Goal: Task Accomplishment & Management: Manage account settings

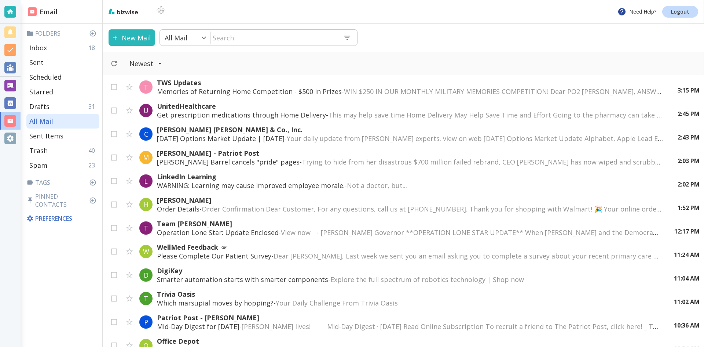
click at [44, 48] on p "Inbox" at bounding box center [38, 47] width 18 height 9
type input "0"
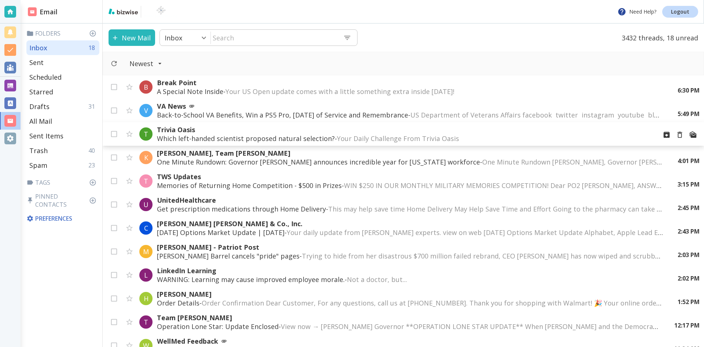
click at [231, 136] on p "Which left-handed scientist proposed natural selection? - Your Daily Challenge …" at bounding box center [404, 138] width 494 height 9
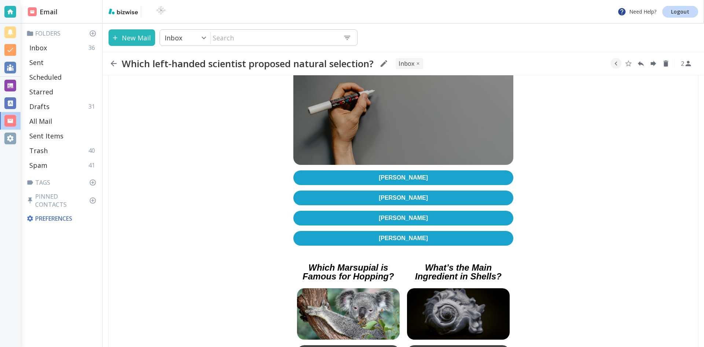
scroll to position [183, 0]
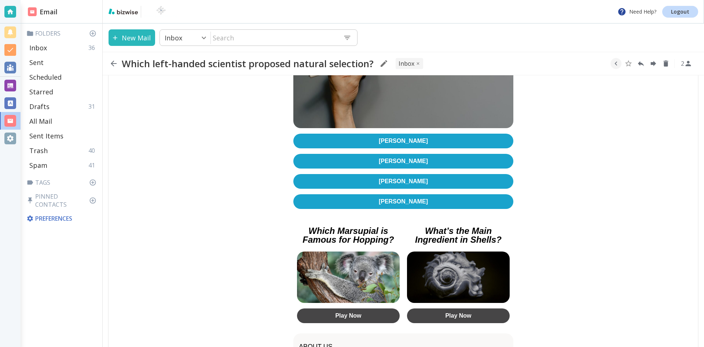
click at [392, 137] on link "[PERSON_NAME]" at bounding box center [403, 140] width 220 height 15
click at [113, 64] on icon "button" at bounding box center [114, 64] width 6 height 6
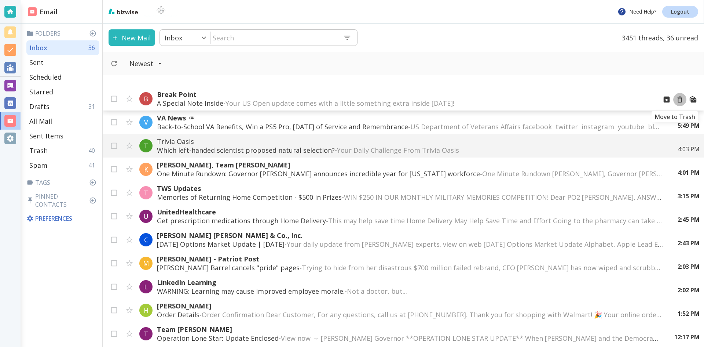
click at [676, 99] on icon "Move to Trash" at bounding box center [680, 99] width 8 height 8
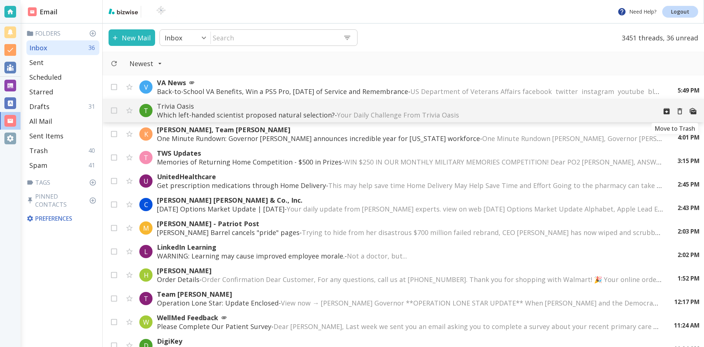
click at [676, 111] on icon "Move to Trash" at bounding box center [680, 111] width 8 height 8
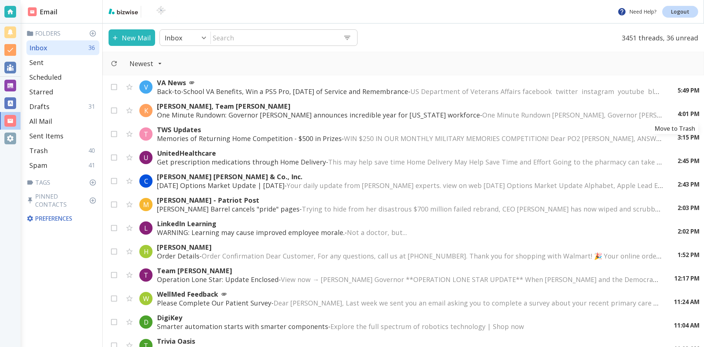
click at [0, 0] on icon "Move to Trash" at bounding box center [0, 0] width 0 height 0
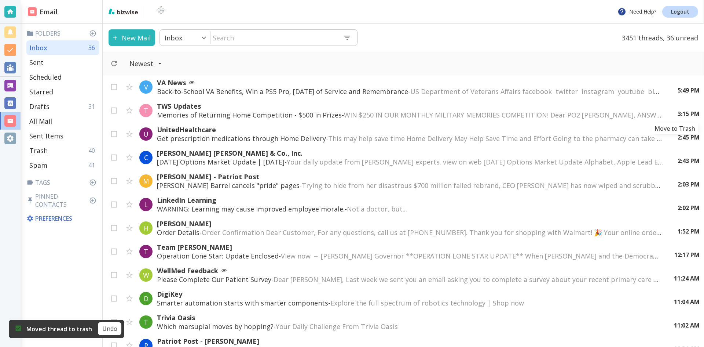
click at [0, 0] on icon "Move to Trash" at bounding box center [0, 0] width 0 height 0
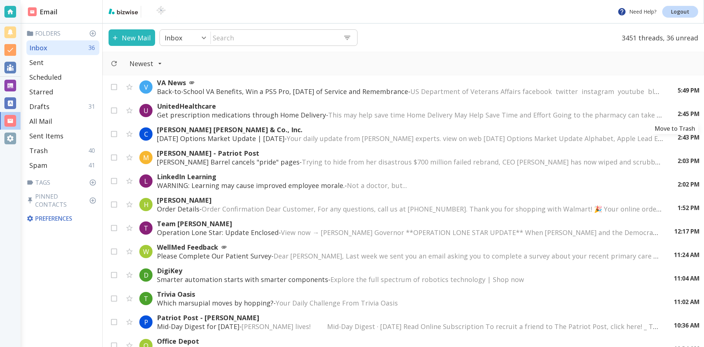
click at [675, 111] on div "2:45 PM" at bounding box center [686, 114] width 28 height 8
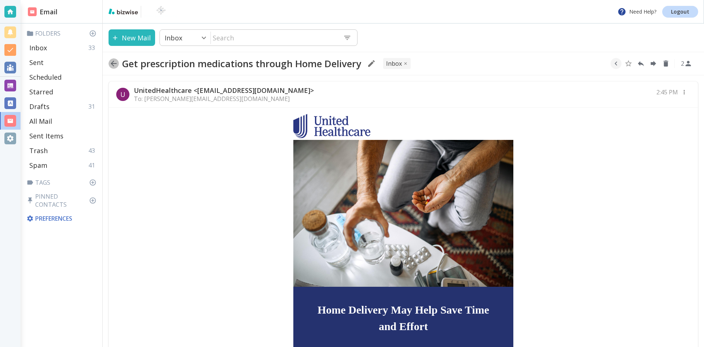
click at [113, 64] on icon "button" at bounding box center [114, 64] width 6 height 6
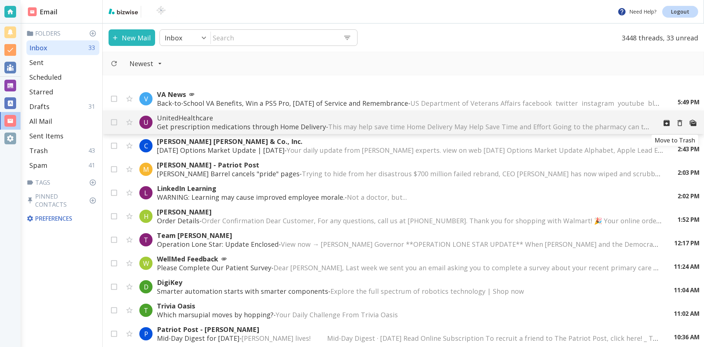
click at [678, 122] on icon "Move to Trash" at bounding box center [680, 123] width 5 height 6
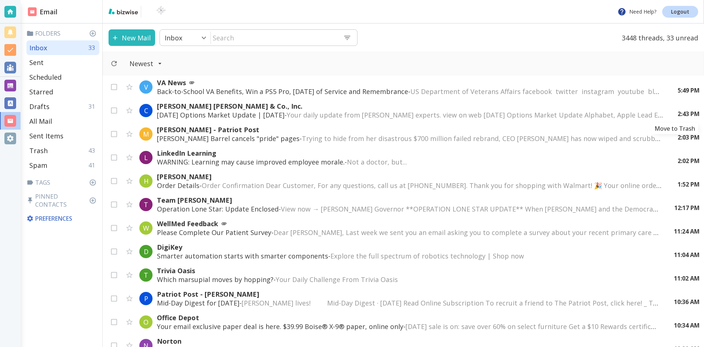
click at [0, 0] on icon "Move to Trash" at bounding box center [0, 0] width 0 height 0
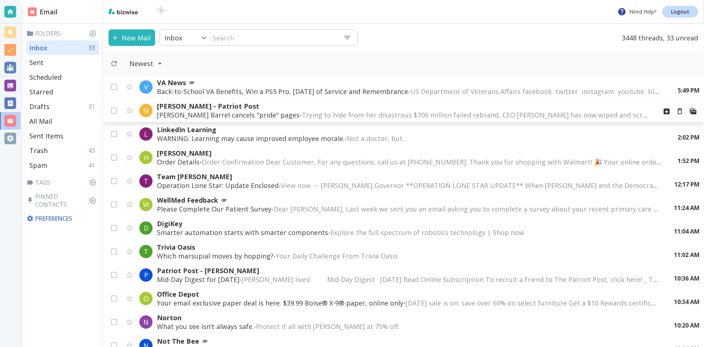
click at [358, 112] on span "Trying to hide from her disastrous $700 million failed rebrand, CEO [PERSON_NAM…" at bounding box center [647, 114] width 691 height 9
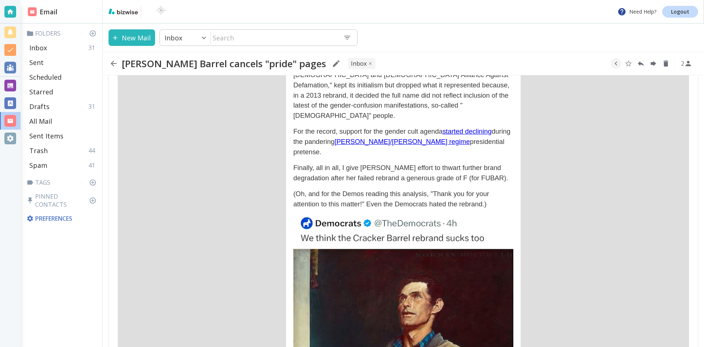
scroll to position [1786, 0]
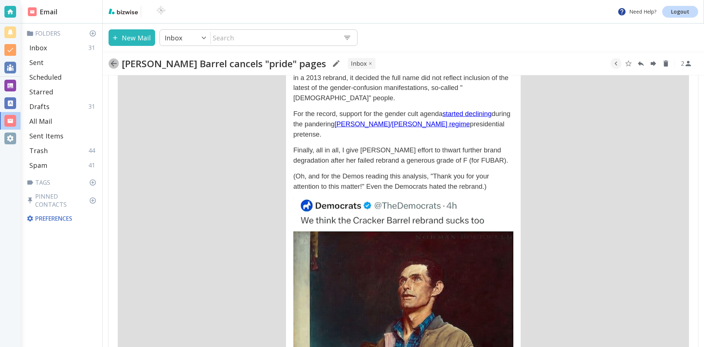
click at [113, 61] on icon "button" at bounding box center [114, 64] width 6 height 6
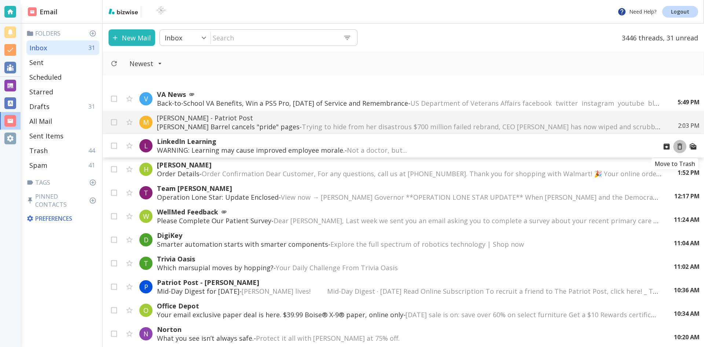
click at [676, 148] on icon "Move to Trash" at bounding box center [680, 146] width 8 height 8
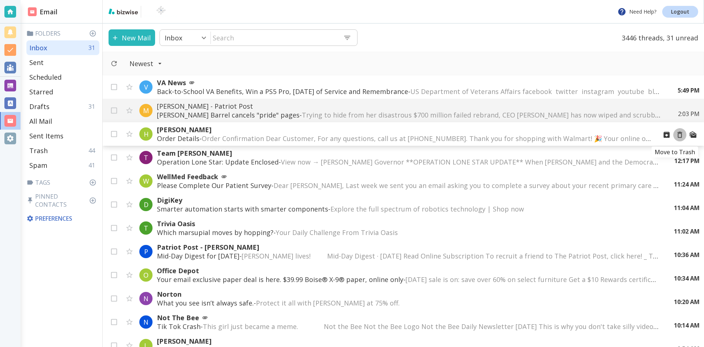
click at [676, 134] on icon "Move to Trash" at bounding box center [680, 135] width 8 height 8
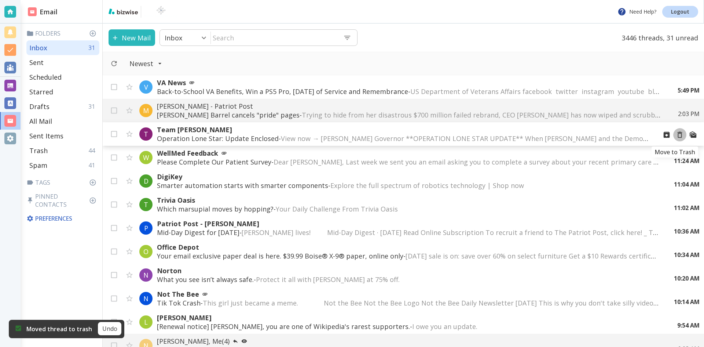
click at [678, 134] on icon "Move to Trash" at bounding box center [680, 135] width 5 height 6
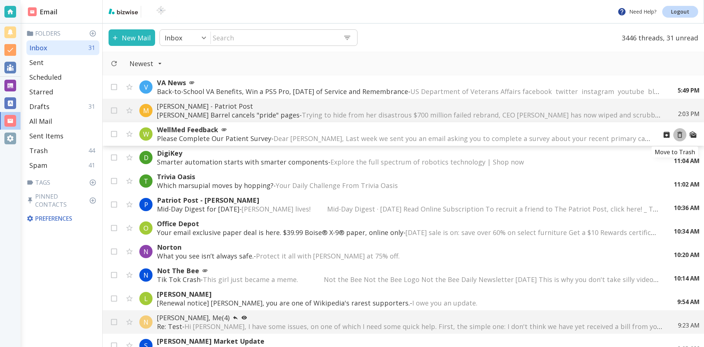
click at [676, 135] on icon "Move to Trash" at bounding box center [680, 135] width 8 height 8
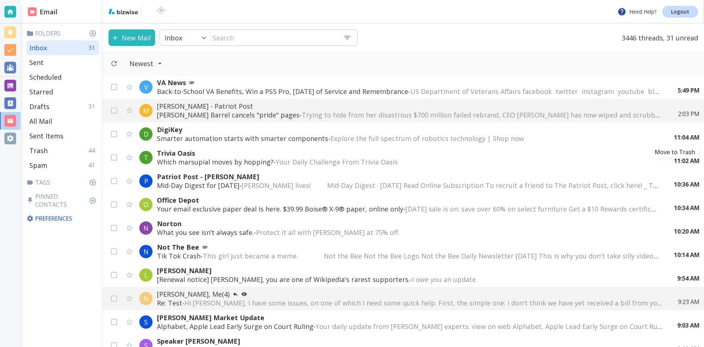
click at [0, 0] on icon "Move to Trash" at bounding box center [0, 0] width 0 height 0
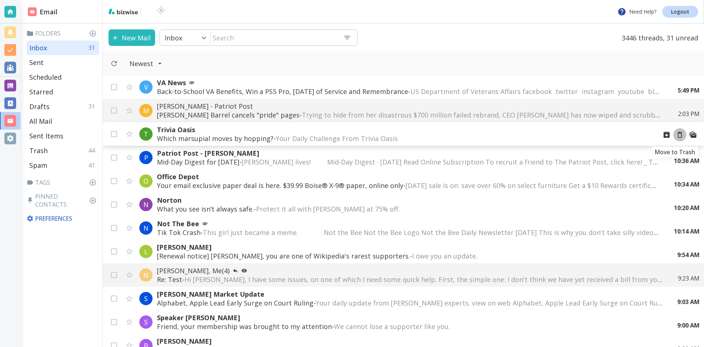
click at [676, 134] on icon "Move to Trash" at bounding box center [680, 135] width 8 height 8
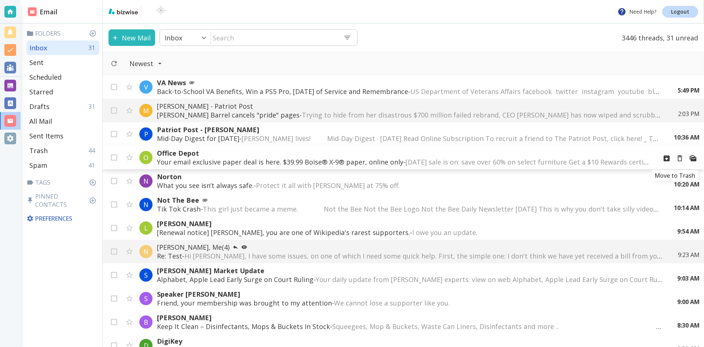
click at [676, 157] on icon "Move to Trash" at bounding box center [680, 158] width 8 height 8
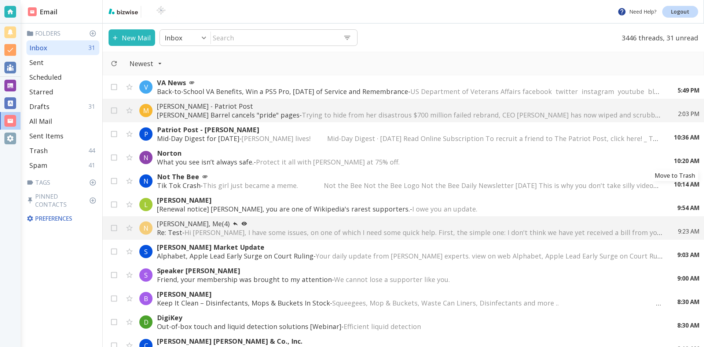
click at [0, 0] on icon "Move to Trash" at bounding box center [0, 0] width 0 height 0
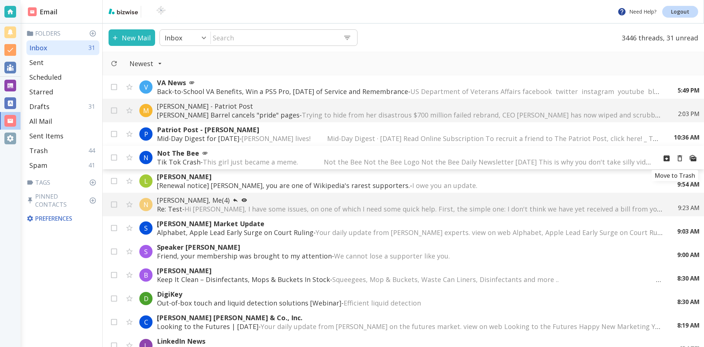
click at [676, 158] on icon "Move to Trash" at bounding box center [680, 158] width 8 height 8
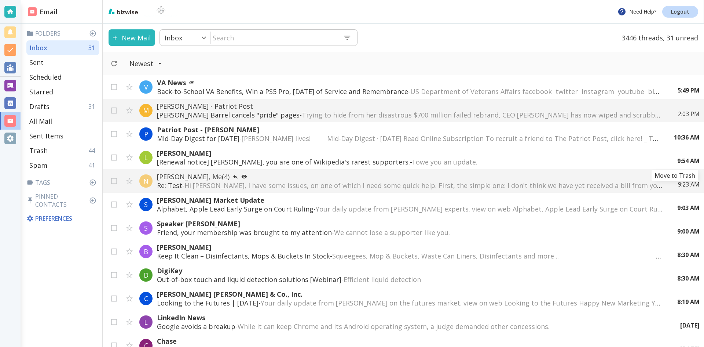
click at [0, 0] on icon "Move to Trash" at bounding box center [0, 0] width 0 height 0
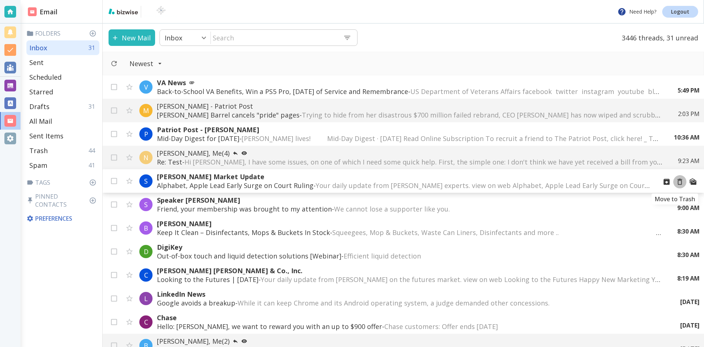
click at [676, 182] on icon "Move to Trash" at bounding box center [680, 181] width 8 height 8
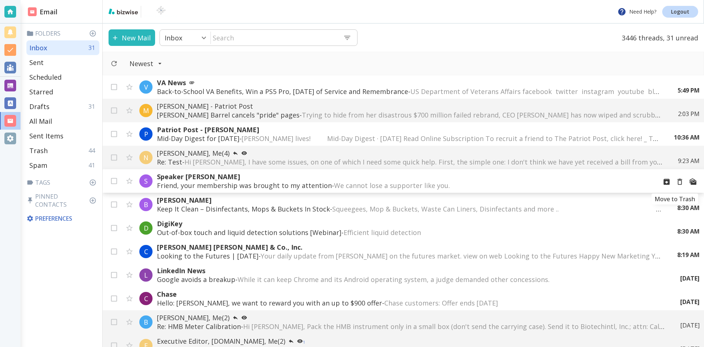
click at [676, 181] on icon "Move to Trash" at bounding box center [680, 181] width 8 height 8
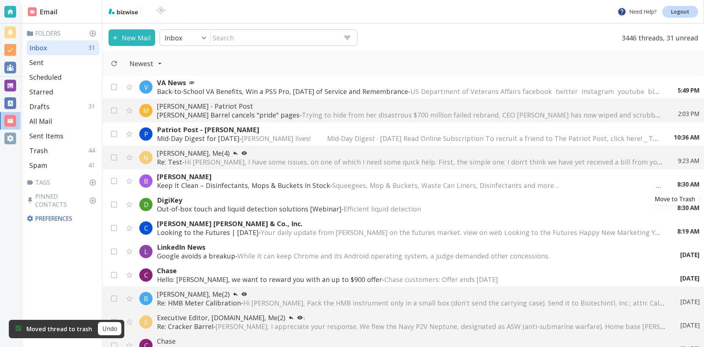
click at [0, 0] on icon "Move to Trash" at bounding box center [0, 0] width 0 height 0
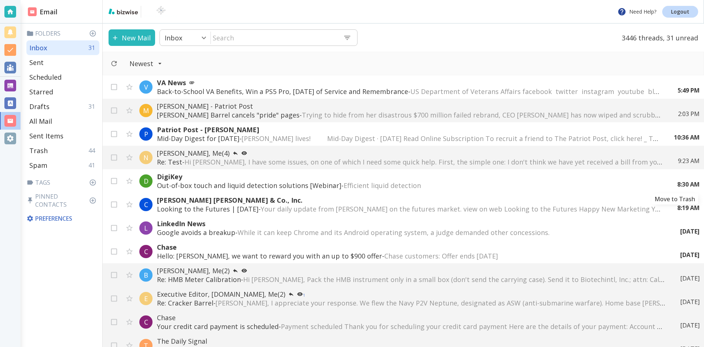
click at [0, 0] on icon "Move to Trash" at bounding box center [0, 0] width 0 height 0
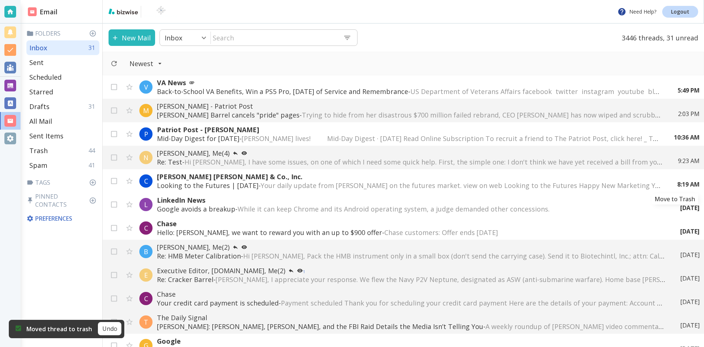
click at [0, 0] on icon "Move to Trash" at bounding box center [0, 0] width 0 height 0
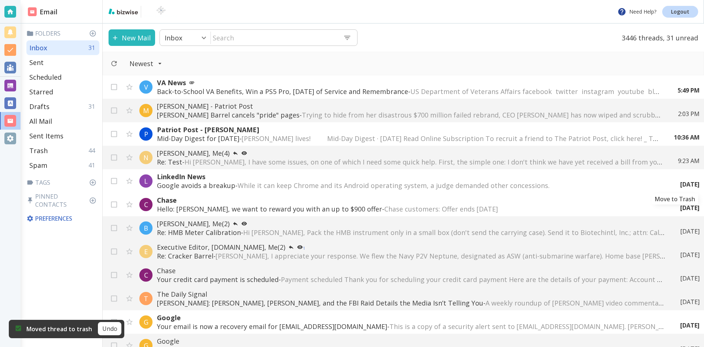
click at [0, 0] on icon "Move to Trash" at bounding box center [0, 0] width 0 height 0
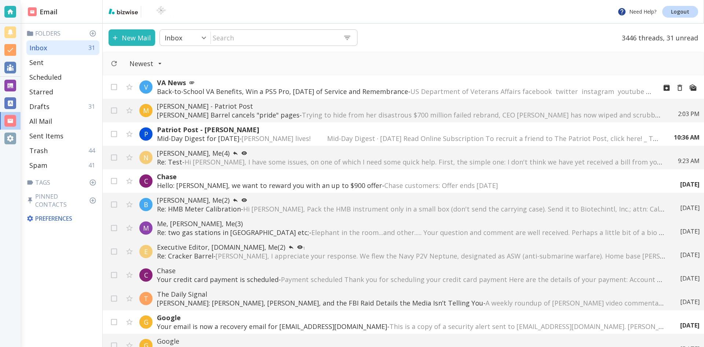
click at [307, 90] on p "Back-to-School VA Benefits, Win a PS5 Pro, [DATE] of Service and Remembrance - …" at bounding box center [404, 91] width 494 height 9
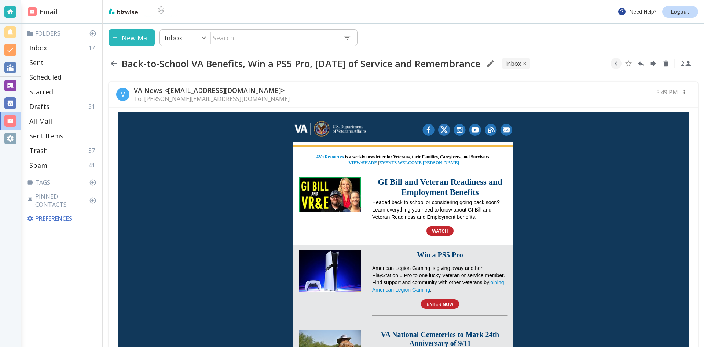
drag, startPoint x: 113, startPoint y: 62, endPoint x: 117, endPoint y: 42, distance: 21.0
click at [117, 44] on div "New Mail Inbox 0 ​ ​ Back-to-School VA Benefits, Win a PS5 Pro, [DATE] of Servi…" at bounding box center [403, 49] width 601 height 52
click at [112, 63] on icon "button" at bounding box center [114, 64] width 6 height 6
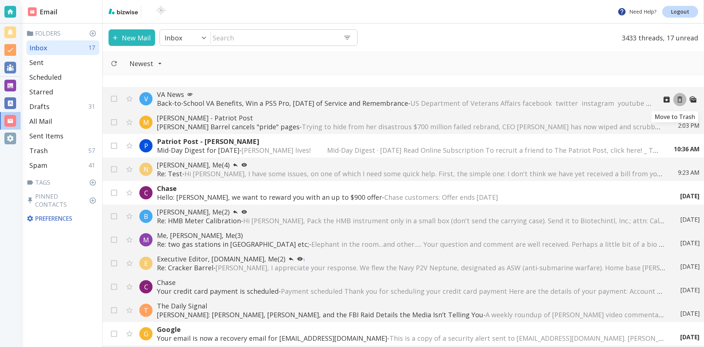
click at [676, 96] on icon "Move to Trash" at bounding box center [680, 99] width 8 height 8
